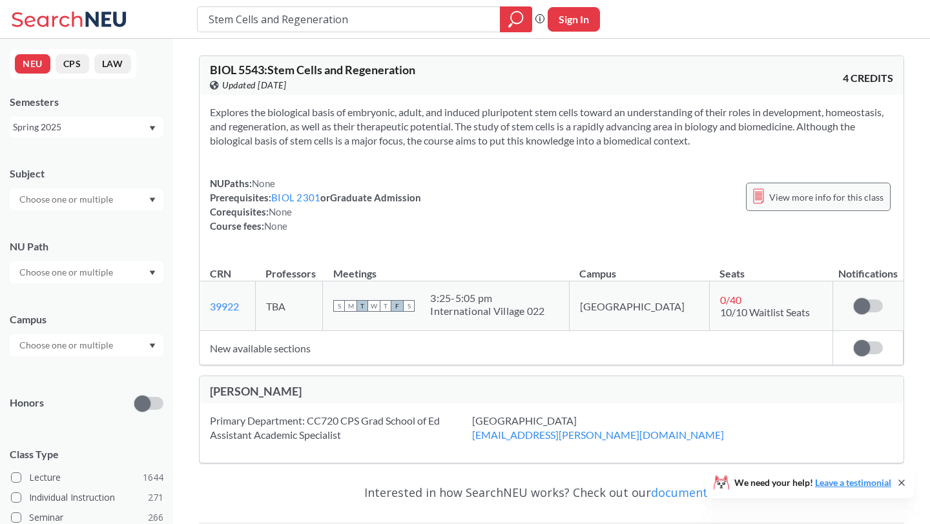
click at [795, 189] on span "View more info for this class" at bounding box center [826, 197] width 114 height 16
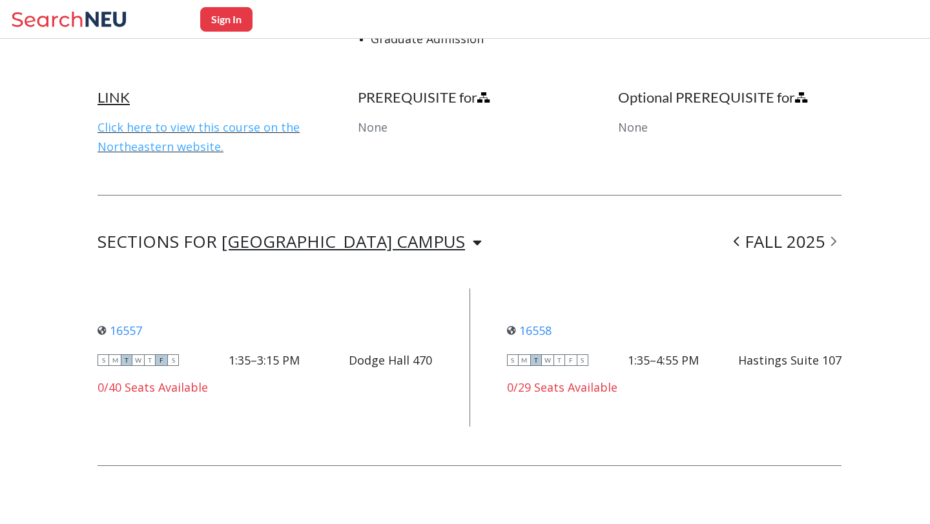
scroll to position [816, 0]
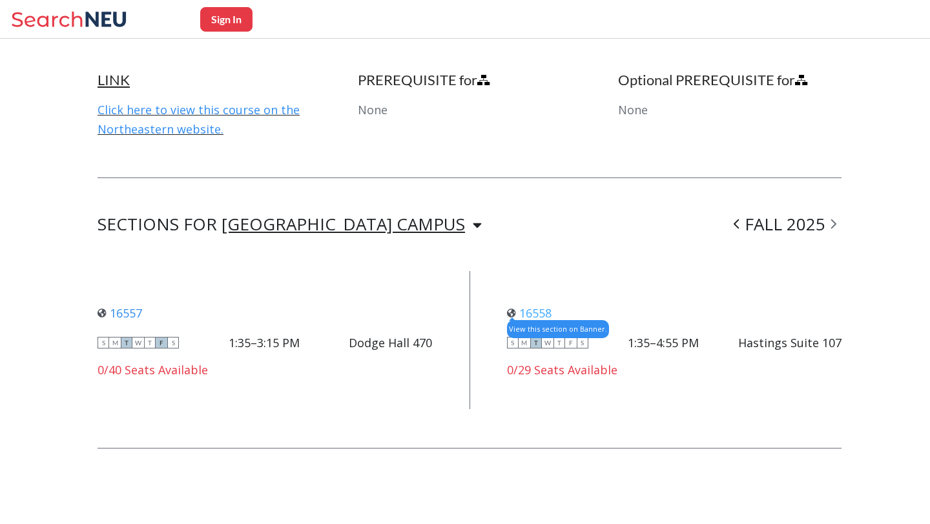
click at [544, 309] on link "16558" at bounding box center [529, 312] width 45 height 15
drag, startPoint x: 742, startPoint y: 340, endPoint x: 900, endPoint y: 340, distance: 157.5
copy div "Hastings Suite 107"
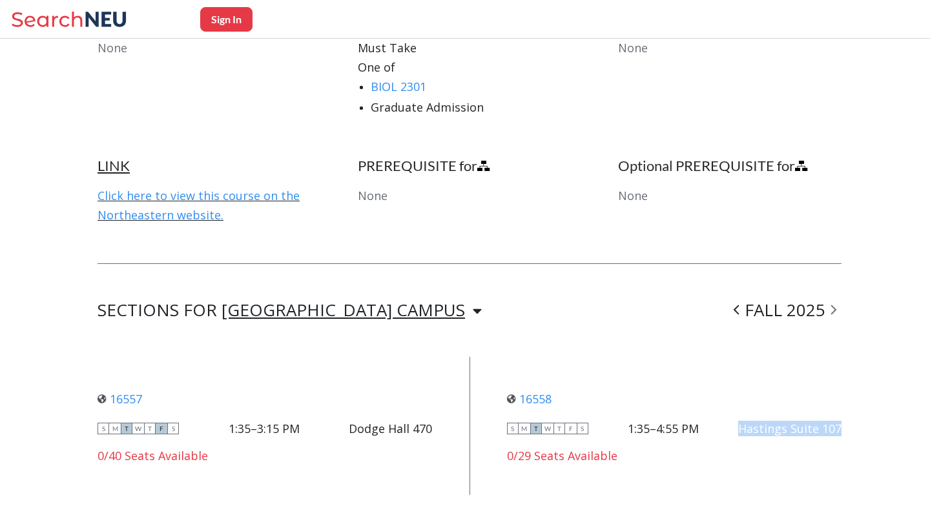
scroll to position [628, 0]
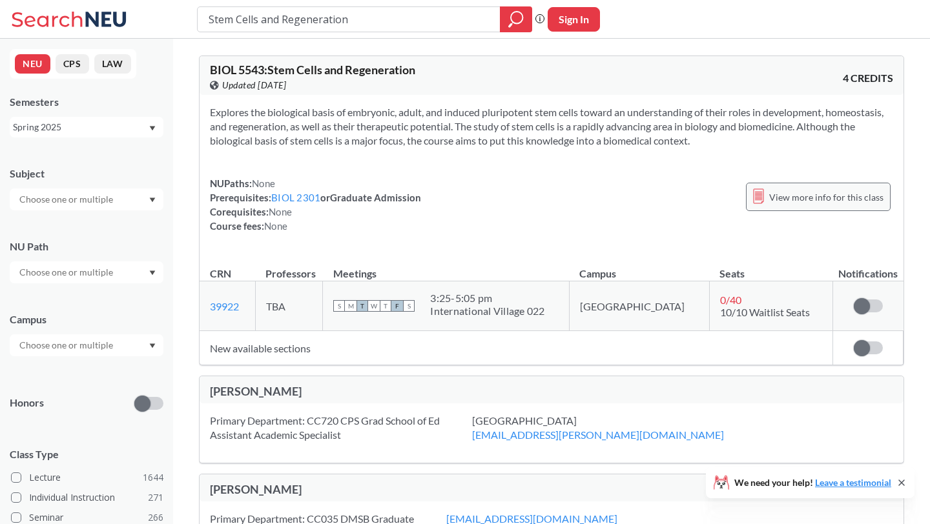
click at [787, 194] on span "View more info for this class" at bounding box center [826, 197] width 114 height 16
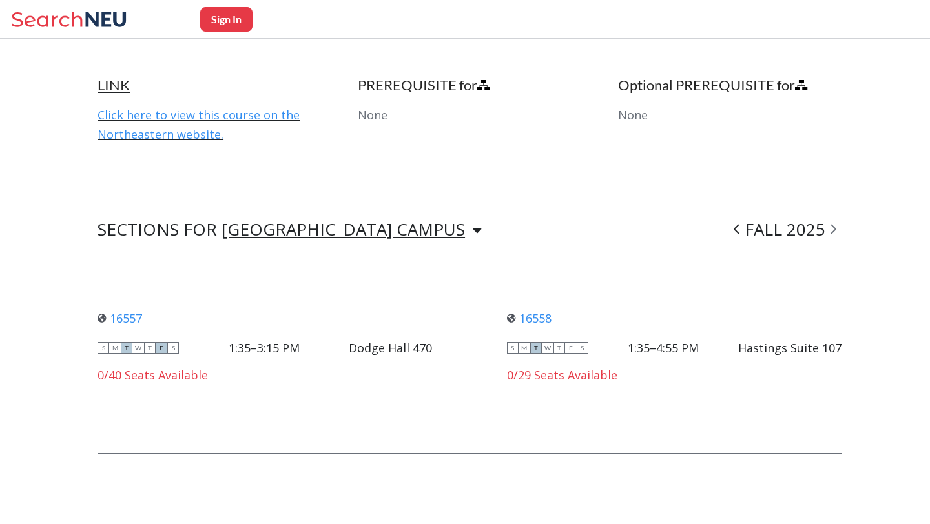
scroll to position [816, 0]
